Goal: Transaction & Acquisition: Purchase product/service

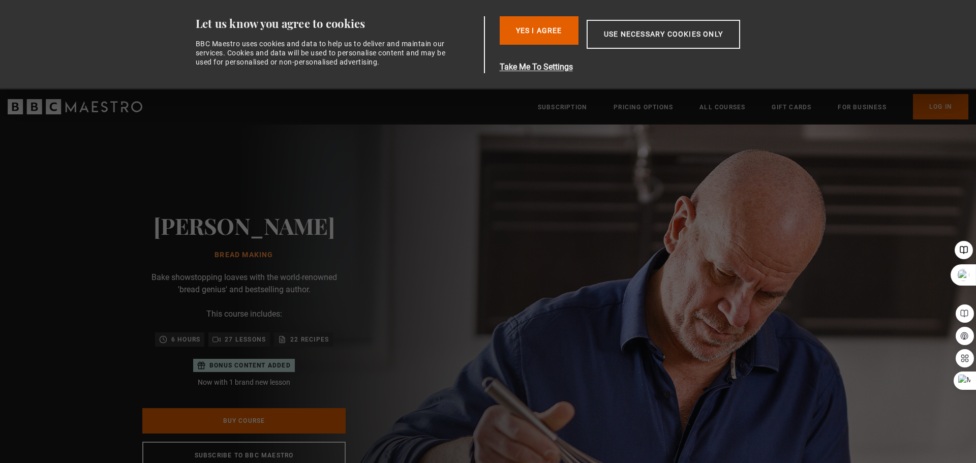
scroll to position [0, 266]
click at [470, 331] on div "[PERSON_NAME] Bread Making [PERSON_NAME] showstopping loaves with the world-ren…" at bounding box center [244, 341] width 488 height 433
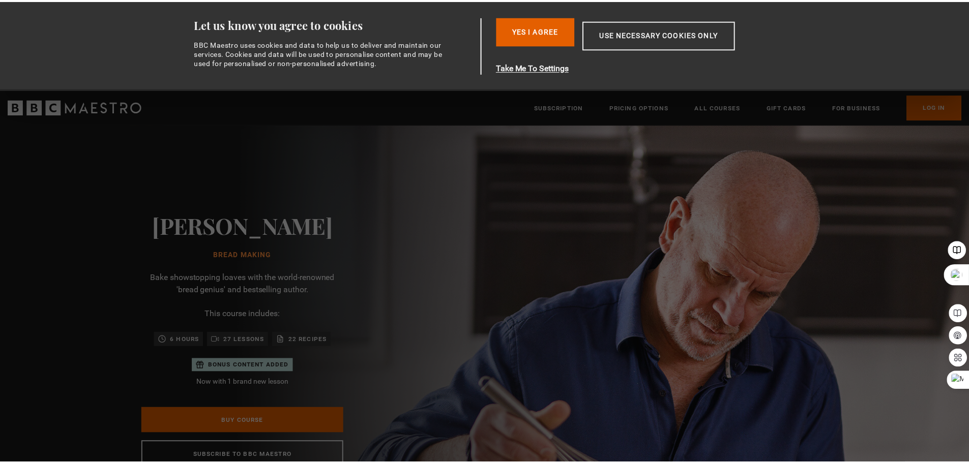
scroll to position [0, 400]
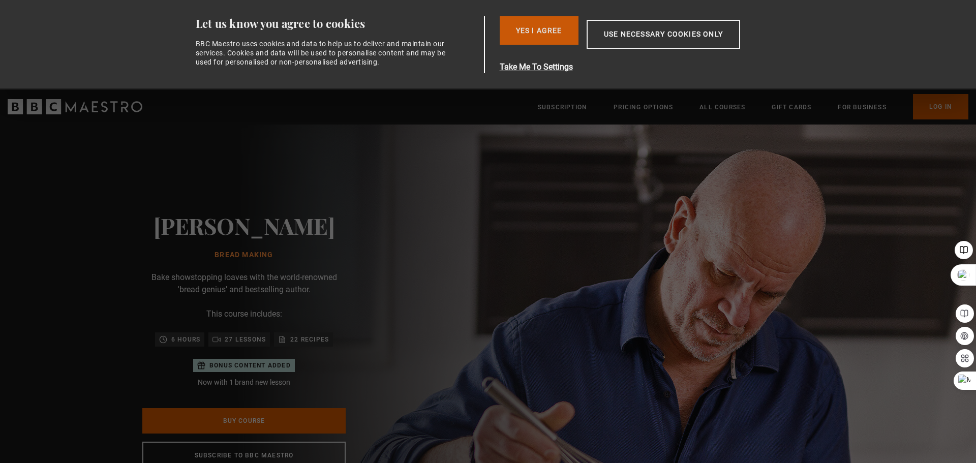
click at [535, 22] on button "Yes I Agree" at bounding box center [539, 30] width 79 height 28
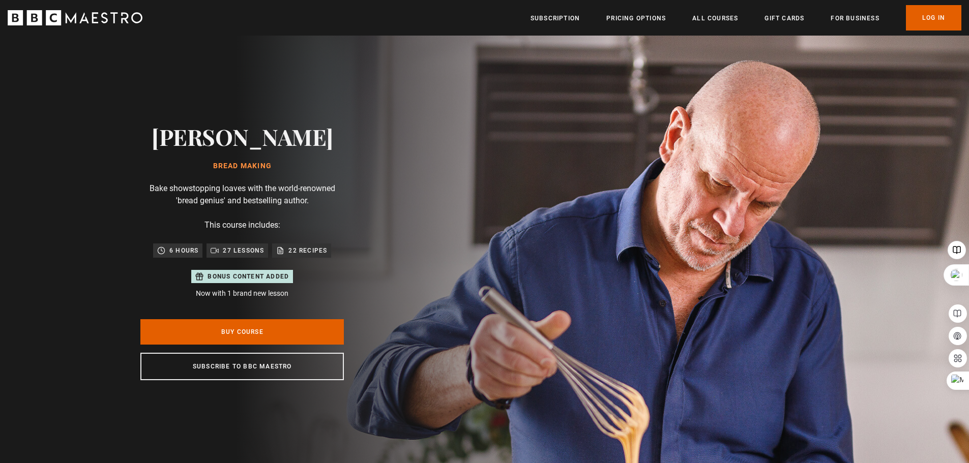
scroll to position [0, 2132]
click at [230, 329] on link "Buy Course" at bounding box center [241, 331] width 203 height 25
click at [78, 138] on div "[PERSON_NAME] Bread Making [PERSON_NAME] showstopping loaves with the world-ren…" at bounding box center [242, 252] width 485 height 433
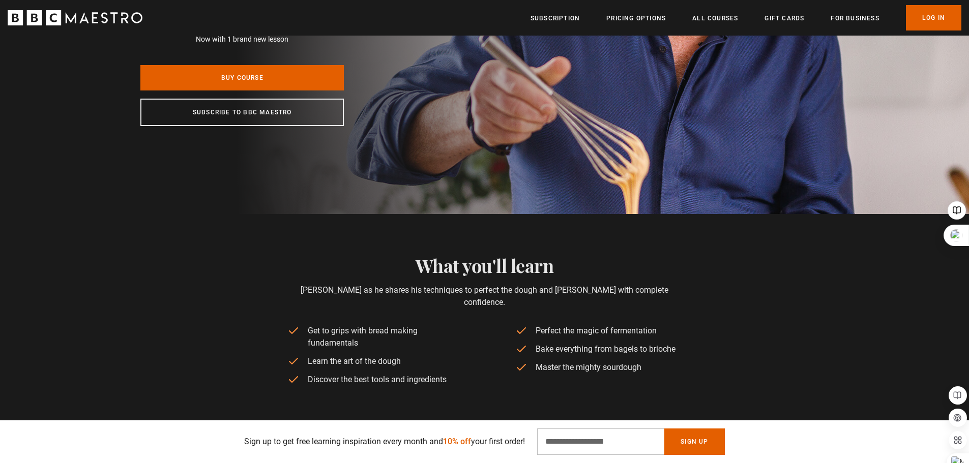
scroll to position [0, 1466]
click at [586, 436] on input "Email Address" at bounding box center [600, 442] width 127 height 26
type input "**********"
click at [699, 446] on button "Sign Up" at bounding box center [694, 442] width 60 height 26
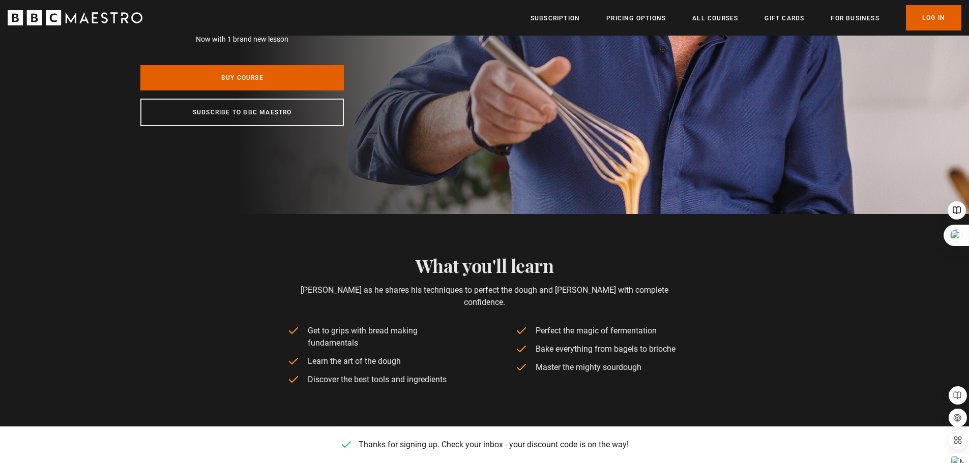
scroll to position [0, 1999]
